Goal: Task Accomplishment & Management: Manage account settings

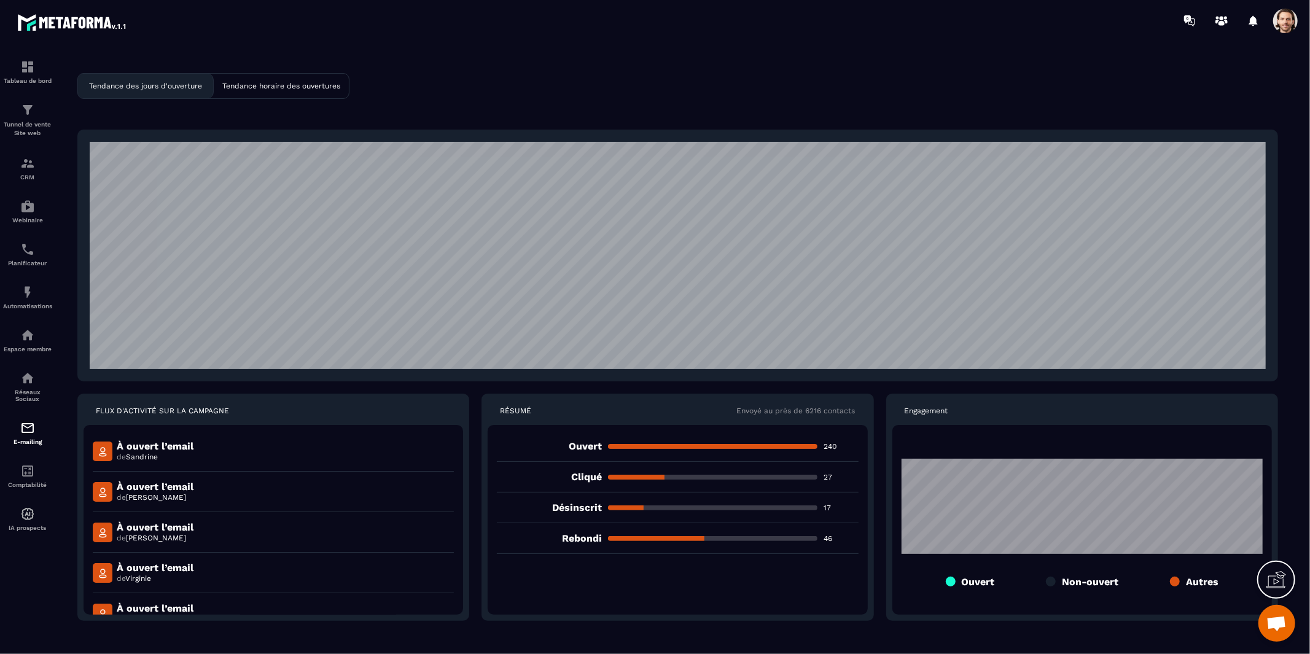
click at [1170, 122] on div "Tendance des jours d'ouverture Tendance horaire des ouvertures FLUX D'ACTIVITÉ …" at bounding box center [678, 358] width 1240 height 611
click at [570, 508] on p "Désinscrit" at bounding box center [549, 508] width 104 height 12
click at [562, 513] on div at bounding box center [562, 513] width 0 height 0
